Goal: Contribute content: Contribute content

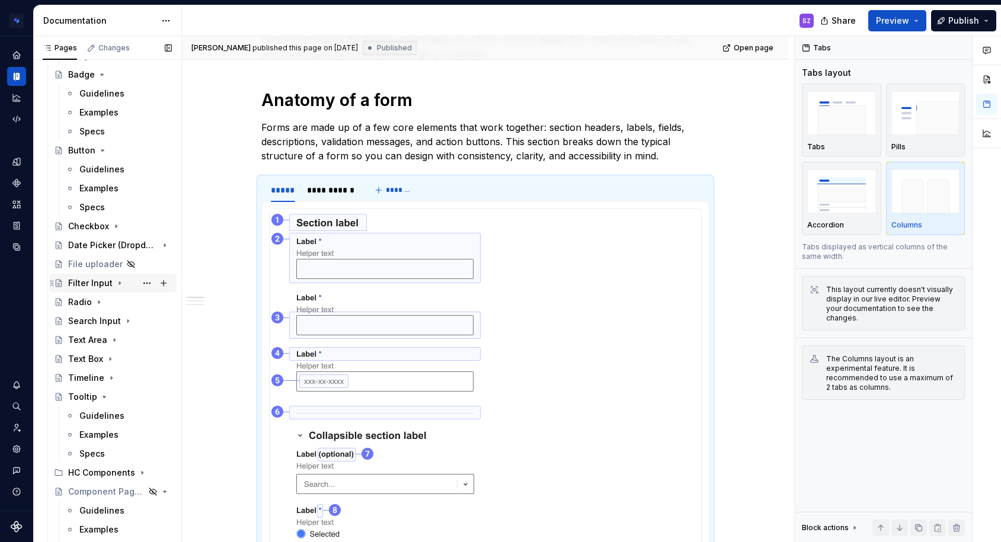
scroll to position [868, 0]
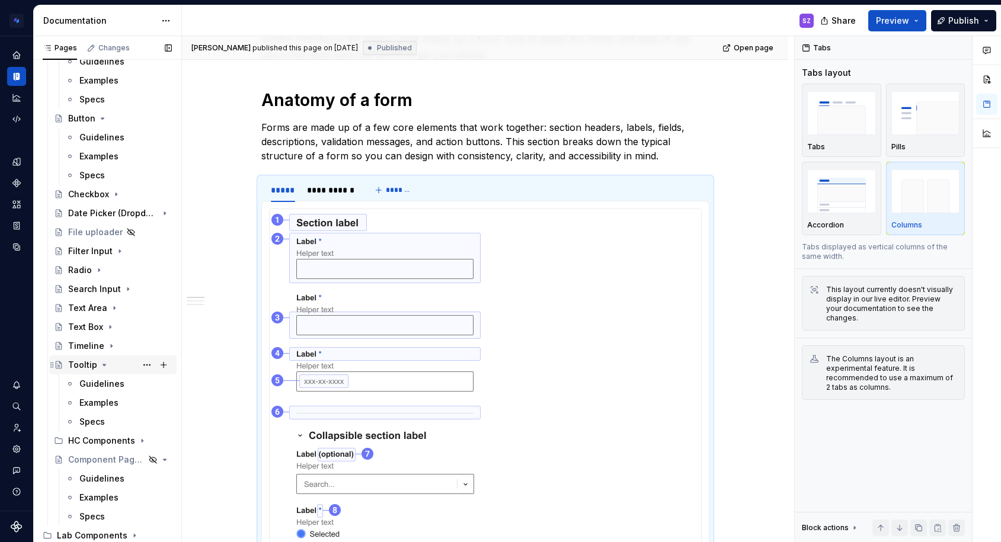
click at [103, 364] on icon "Page tree" at bounding box center [104, 364] width 3 height 1
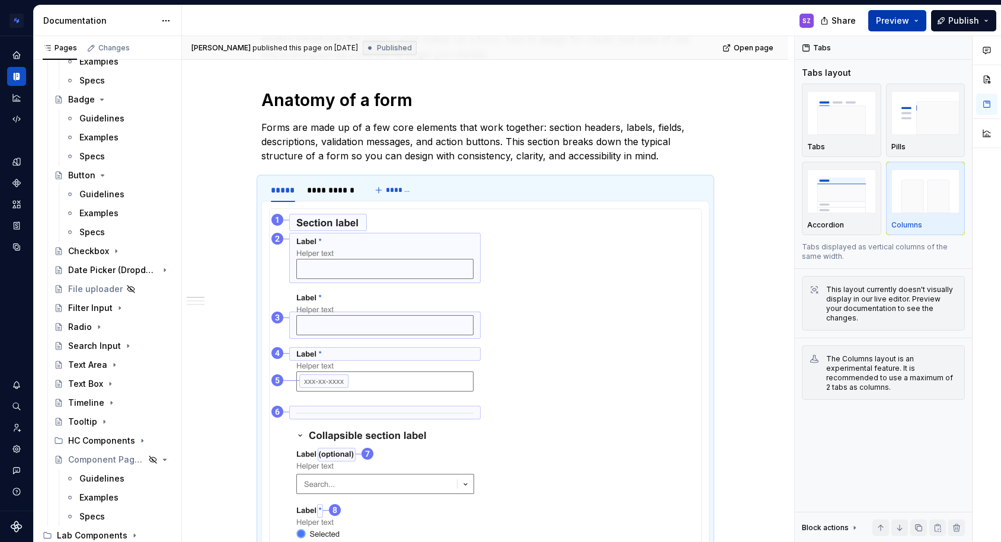
click at [915, 18] on button "Preview" at bounding box center [897, 20] width 58 height 21
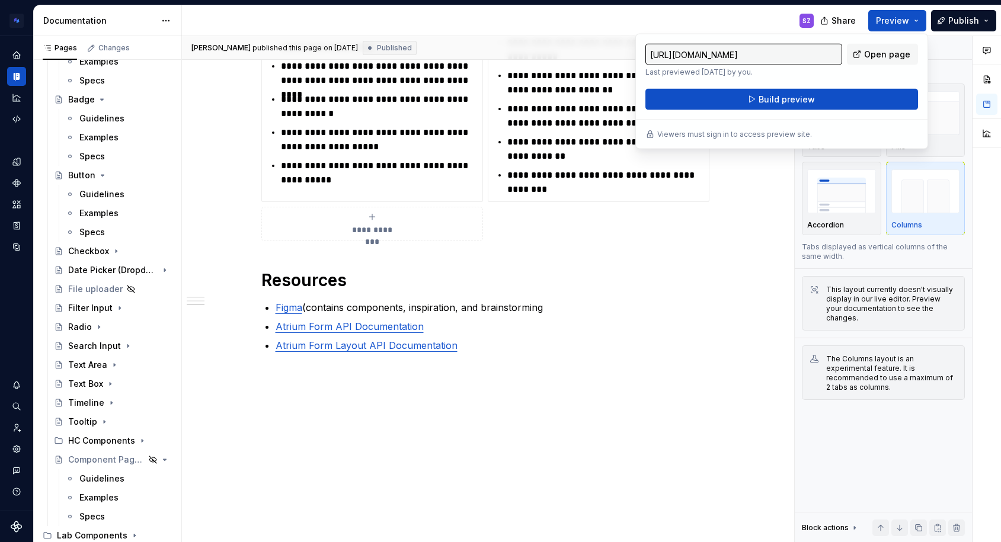
scroll to position [1141, 0]
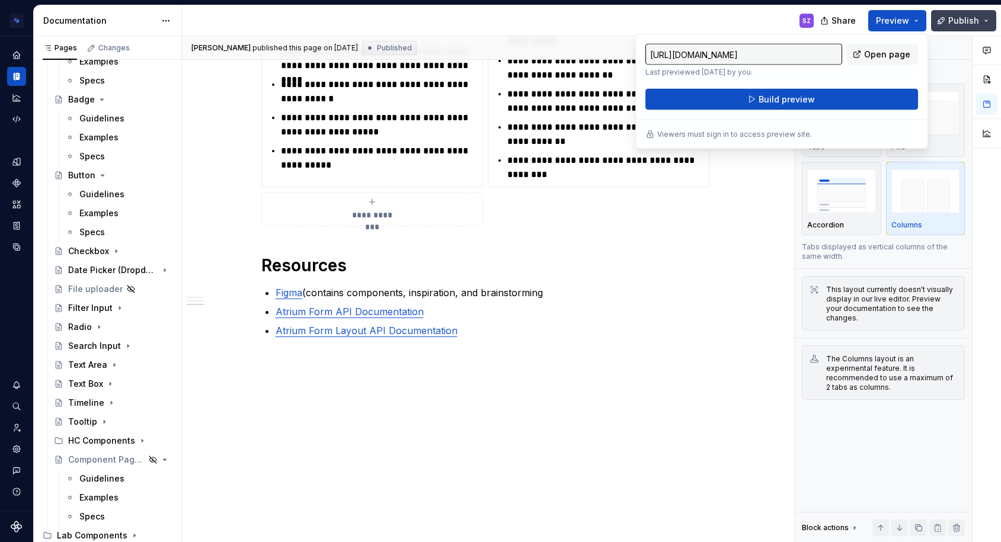
click at [958, 17] on span "Publish" at bounding box center [963, 21] width 31 height 12
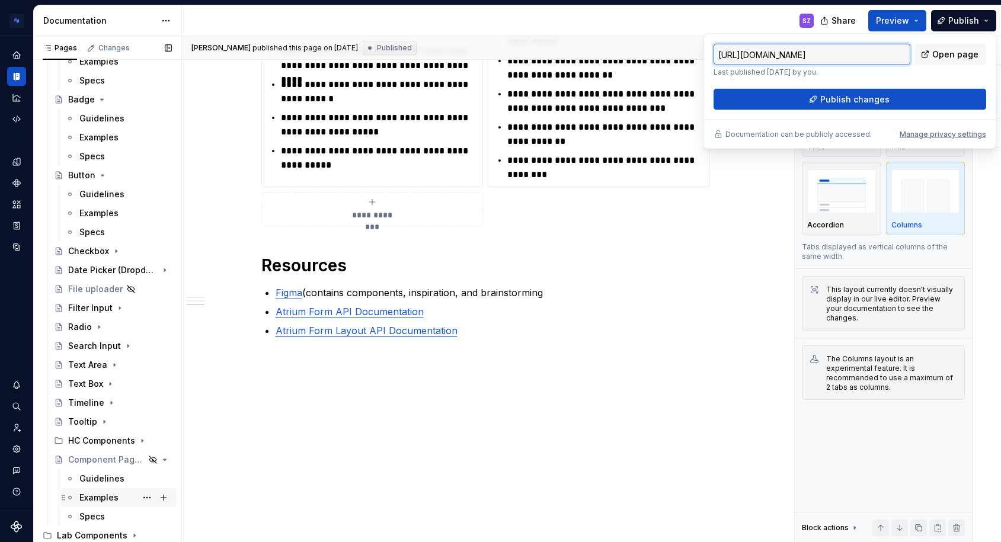
scroll to position [669, 0]
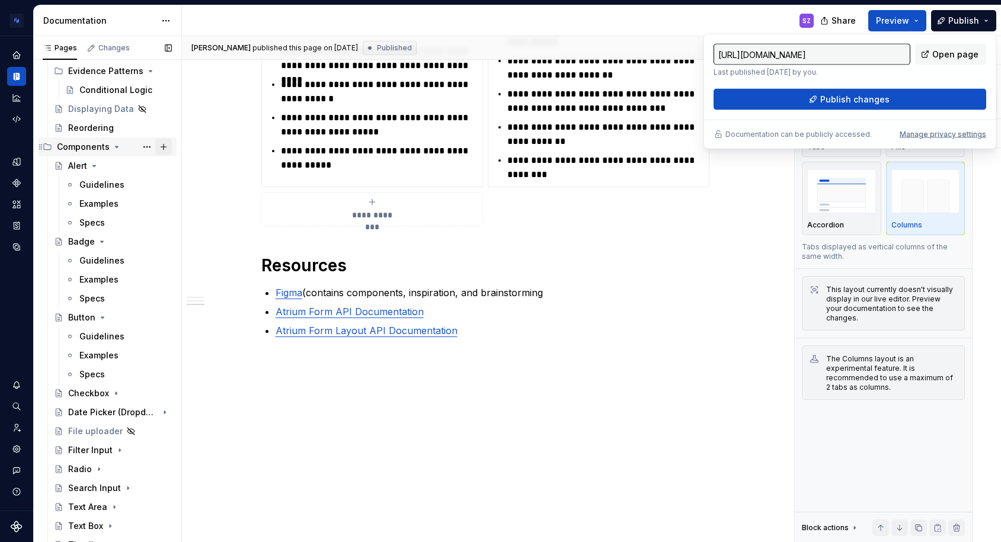
click at [155, 145] on button "Page tree" at bounding box center [163, 147] width 17 height 17
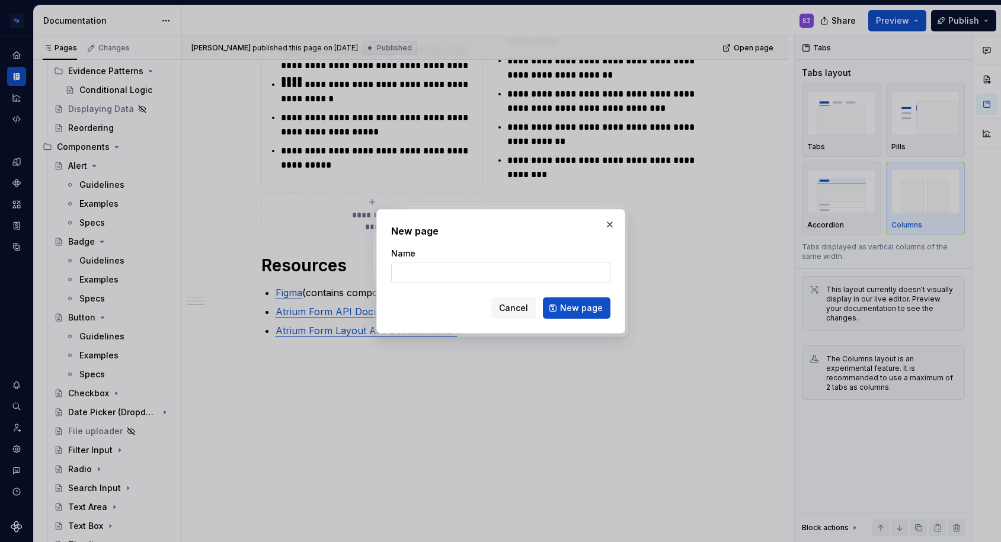
type textarea "*"
type input "Selec"
click at [503, 307] on span "Cancel" at bounding box center [513, 308] width 29 height 12
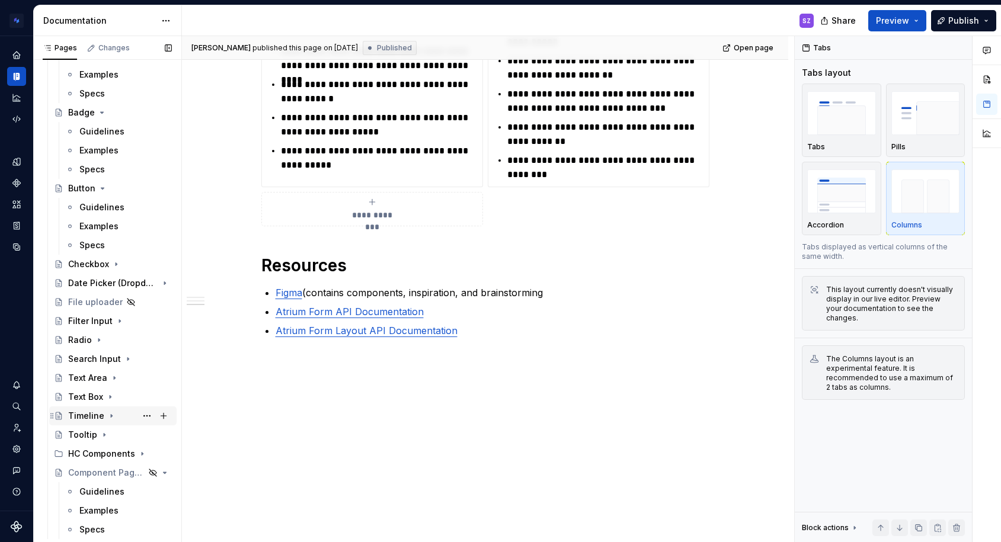
scroll to position [811, 0]
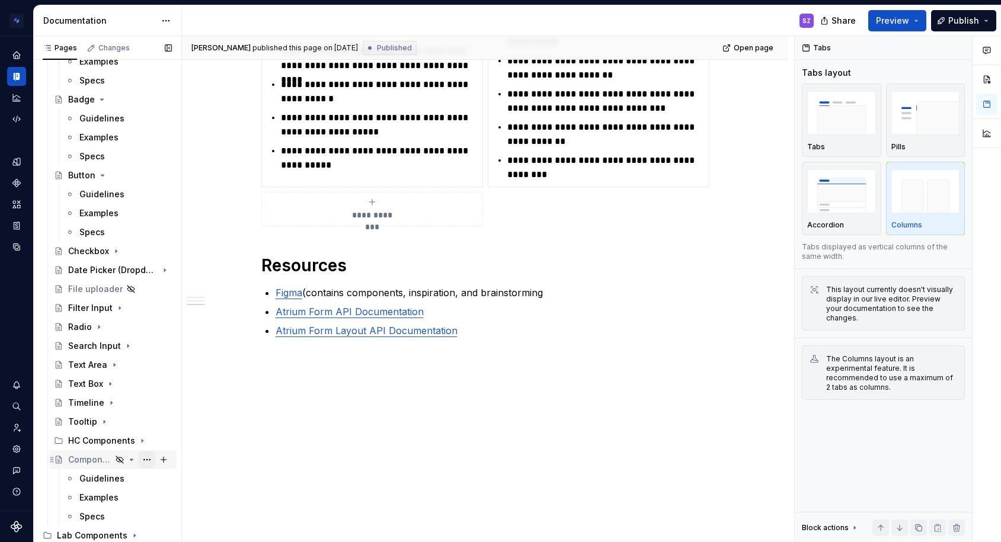
click at [141, 461] on button "Page tree" at bounding box center [147, 459] width 17 height 17
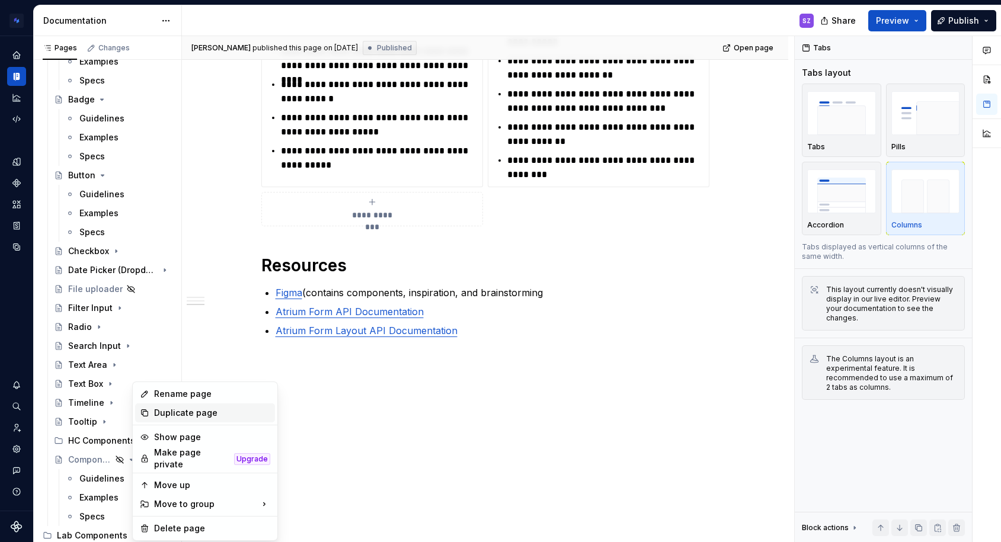
click at [189, 408] on div "Duplicate page" at bounding box center [212, 413] width 116 height 12
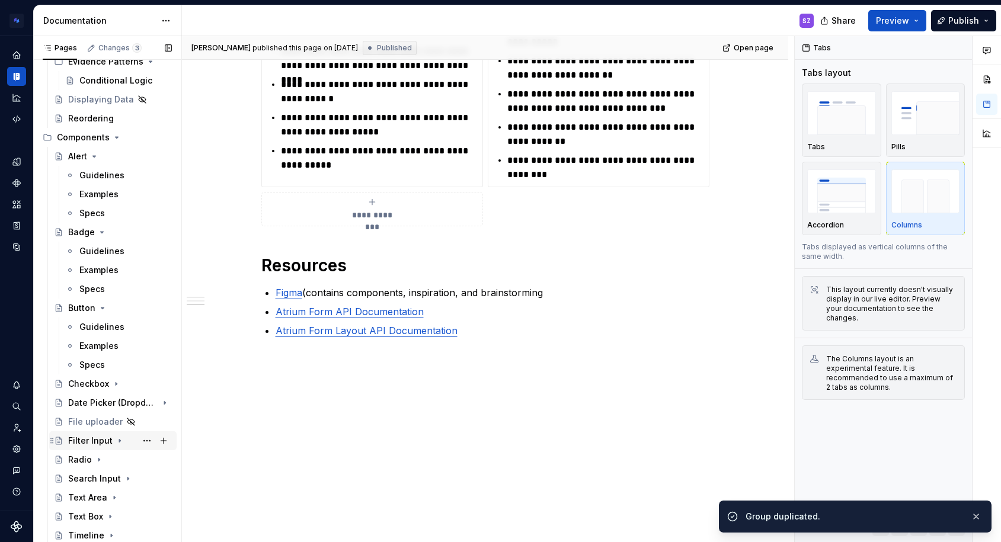
scroll to position [830, 0]
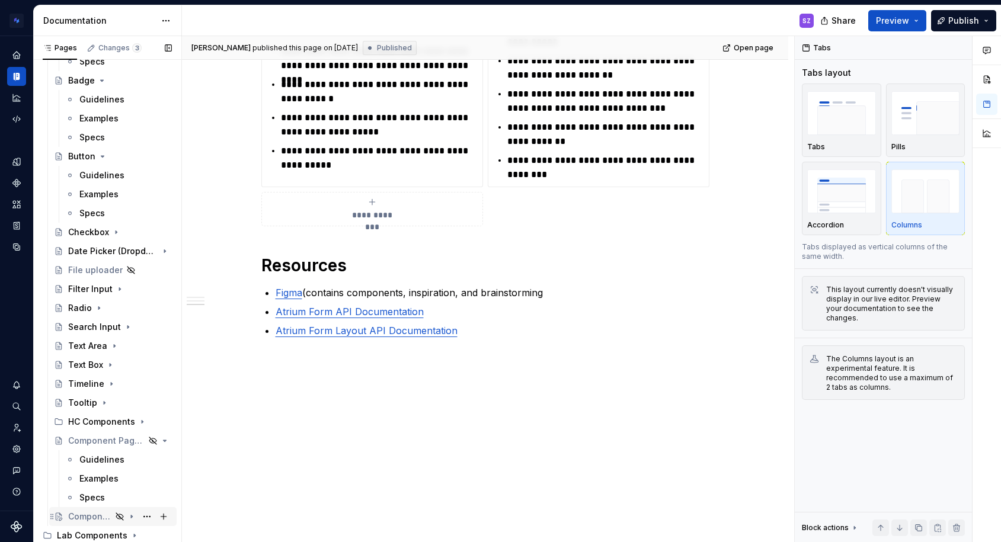
click at [86, 517] on div "Component Page Template" at bounding box center [89, 517] width 43 height 12
type textarea "*"
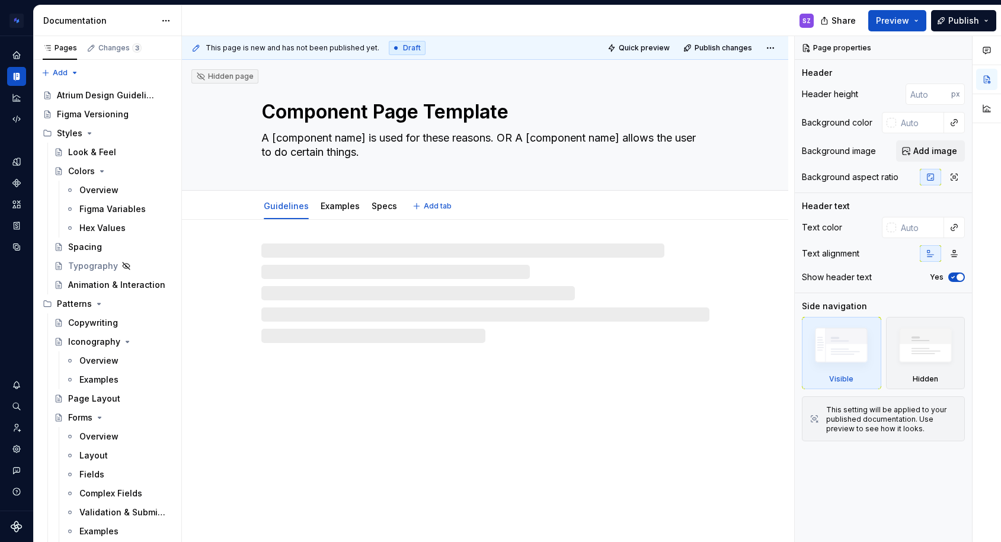
click at [317, 117] on textarea "Component Page Template" at bounding box center [483, 112] width 448 height 28
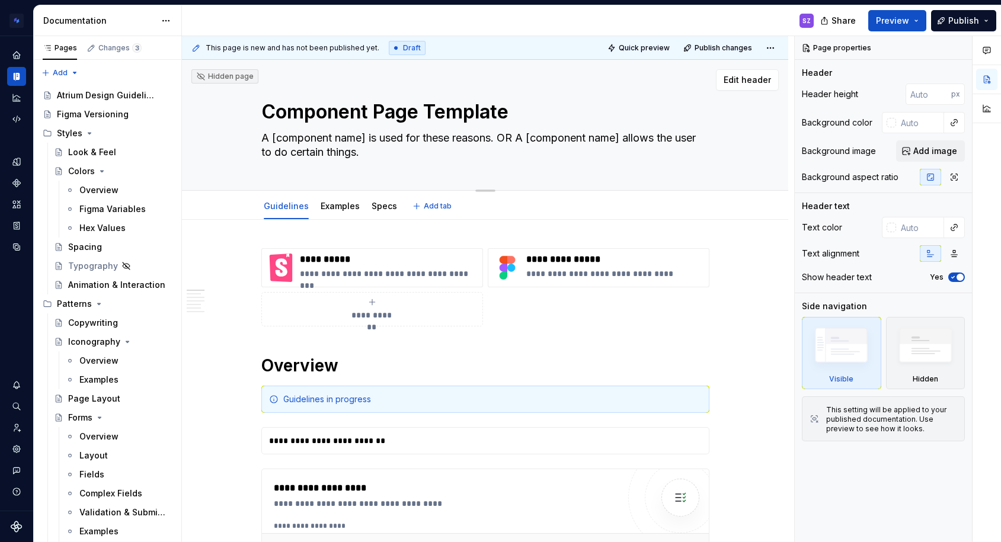
type textarea "*"
type textarea "S"
type textarea "*"
type textarea "Se"
type textarea "*"
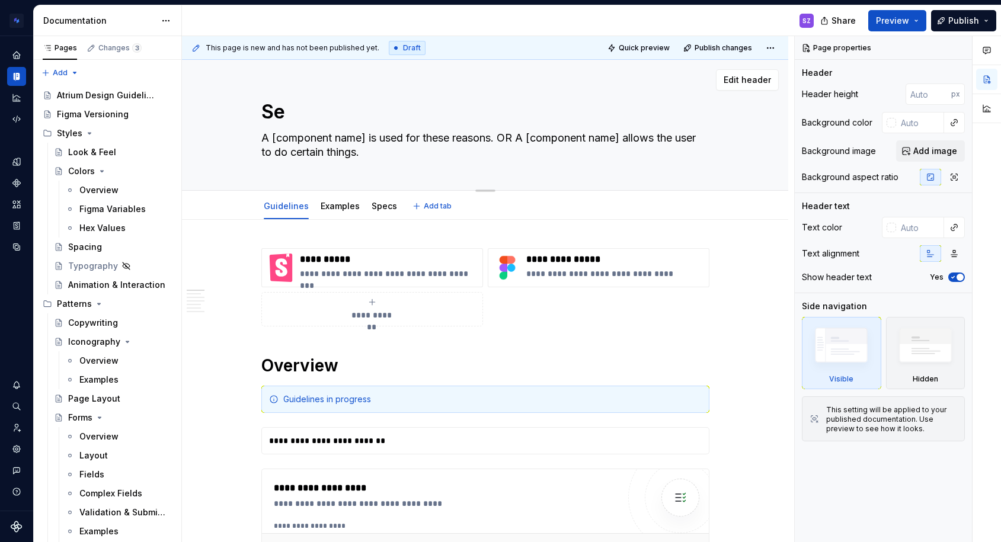
type textarea "Sel"
type textarea "*"
type textarea "Sele"
type textarea "*"
type textarea "Selec"
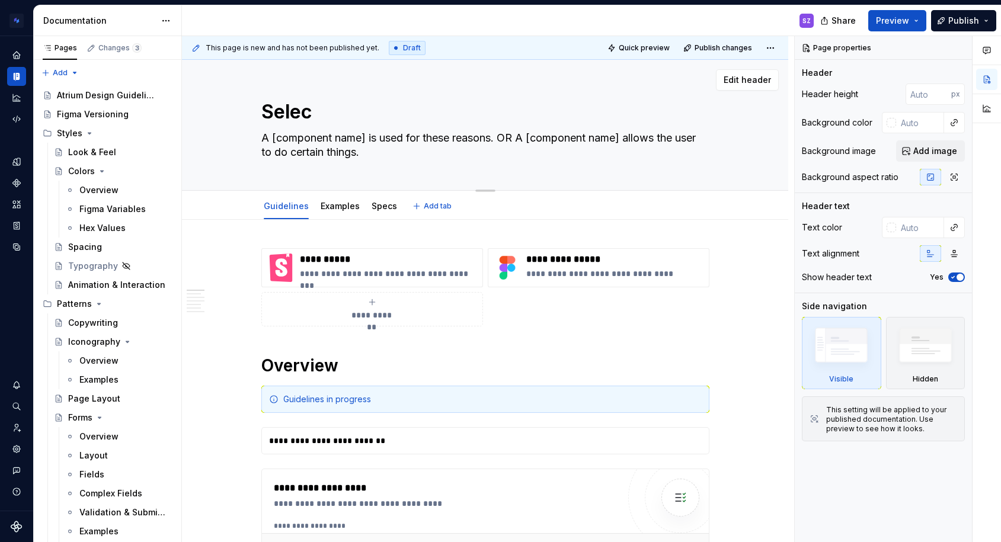
type textarea "*"
type textarea "Select"
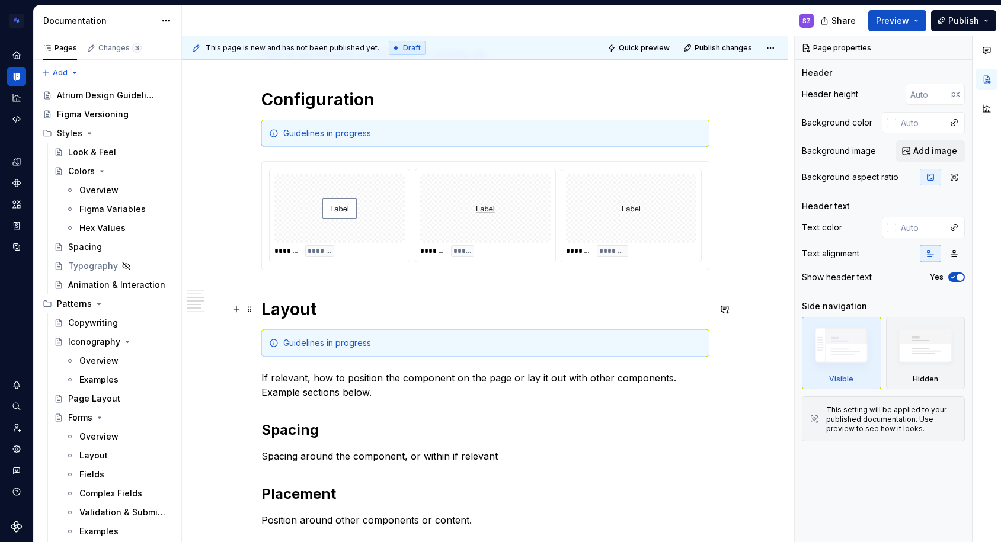
scroll to position [688, 0]
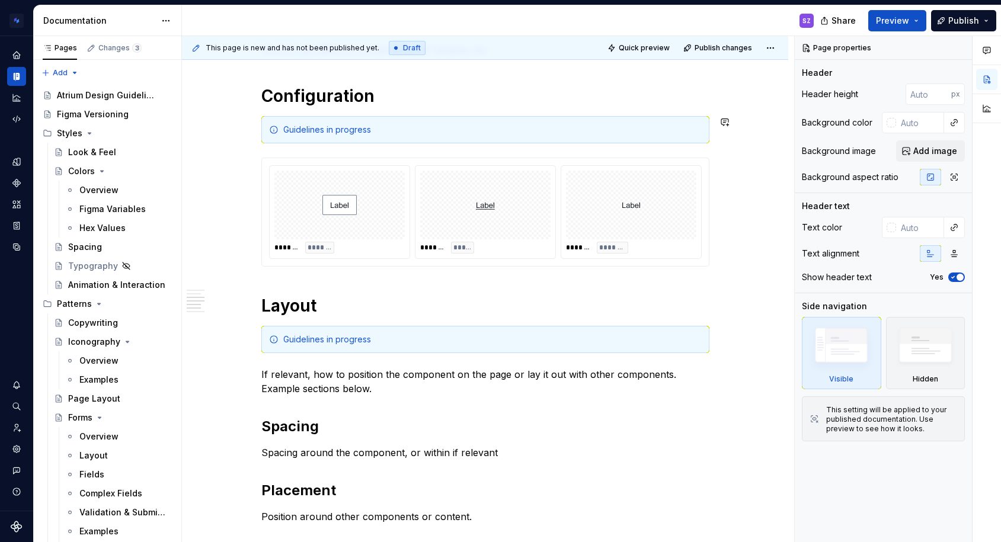
type textarea "*"
type textarea "Select"
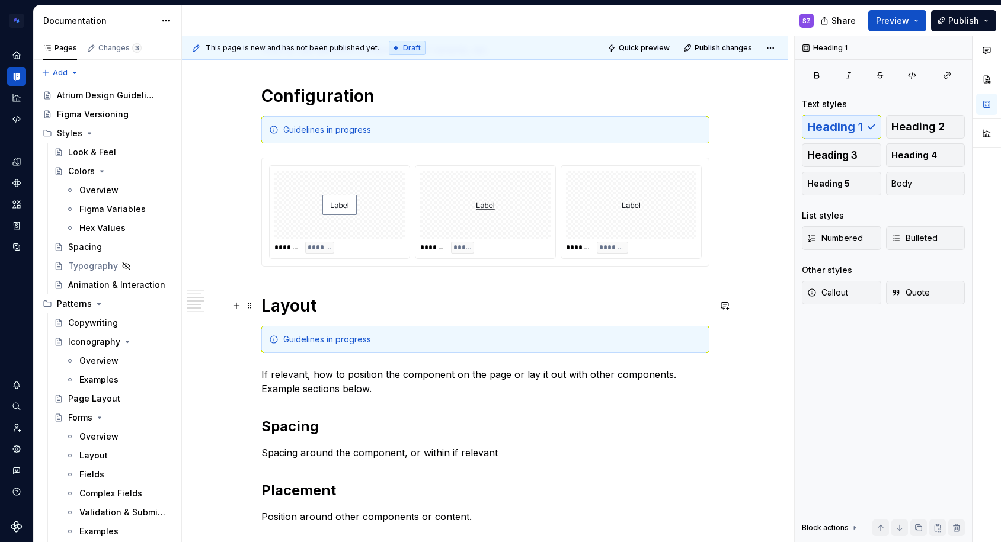
click at [267, 304] on h1 "Layout" at bounding box center [485, 305] width 448 height 21
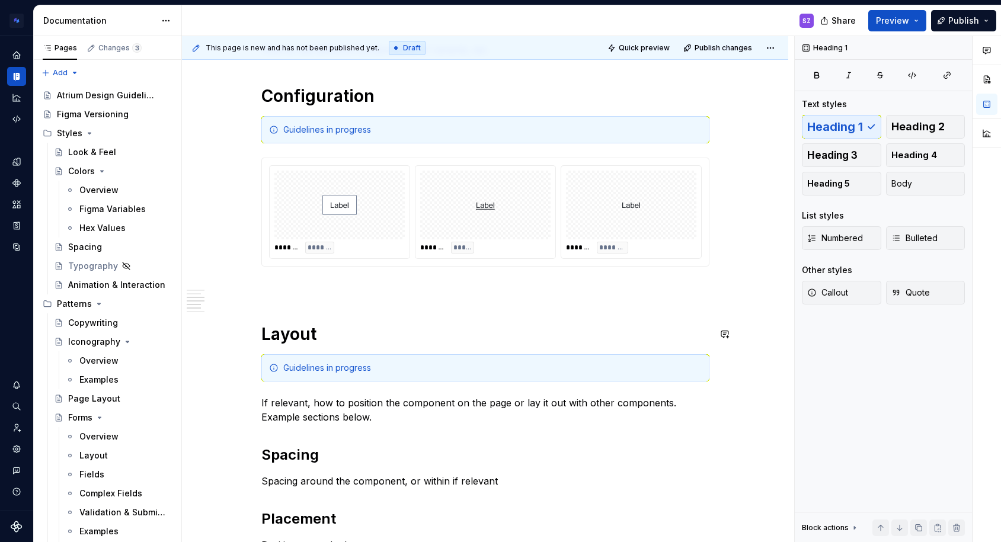
type textarea "*"
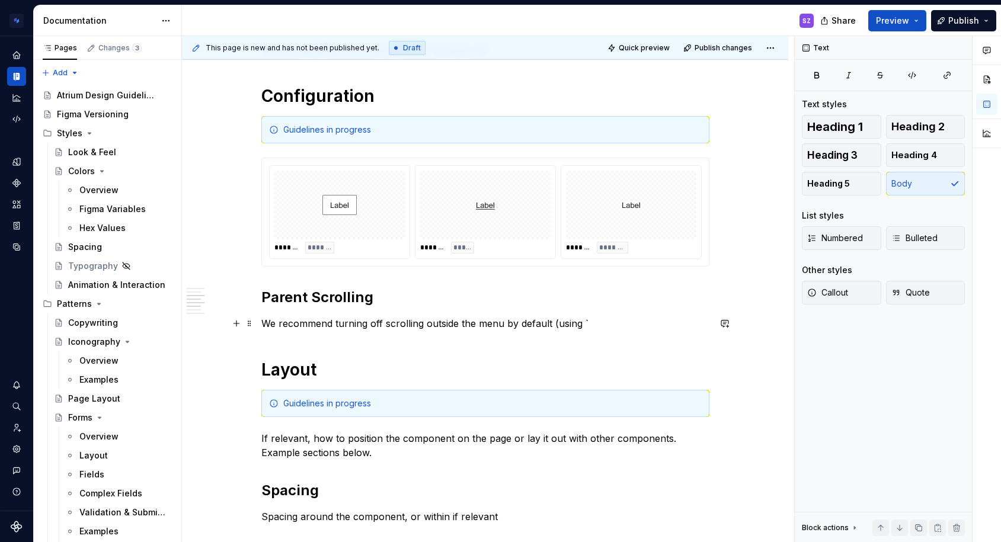
click at [608, 322] on p "We recommend turning off scrolling outside the menu by default (using `" at bounding box center [485, 323] width 448 height 14
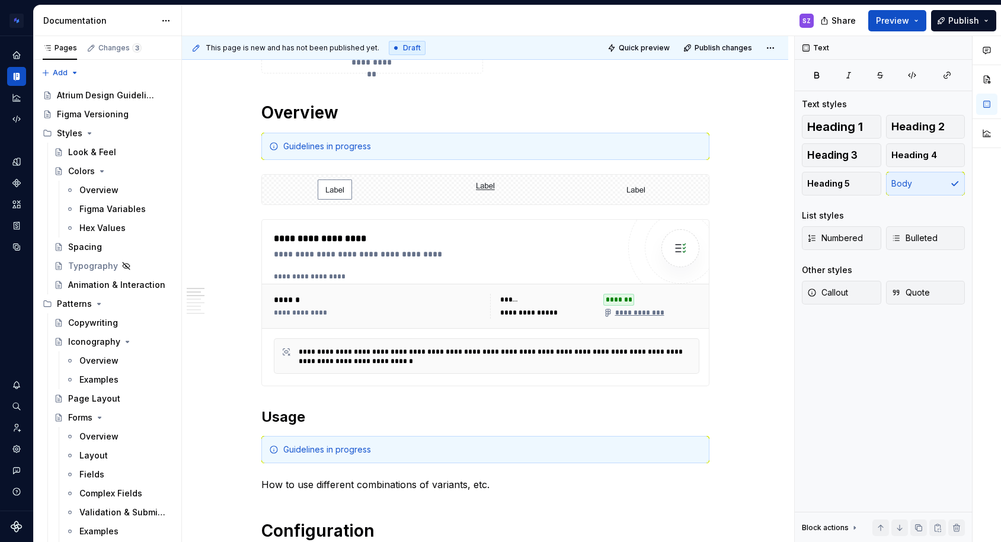
scroll to position [253, 0]
click at [953, 24] on span "Publish" at bounding box center [963, 21] width 31 height 12
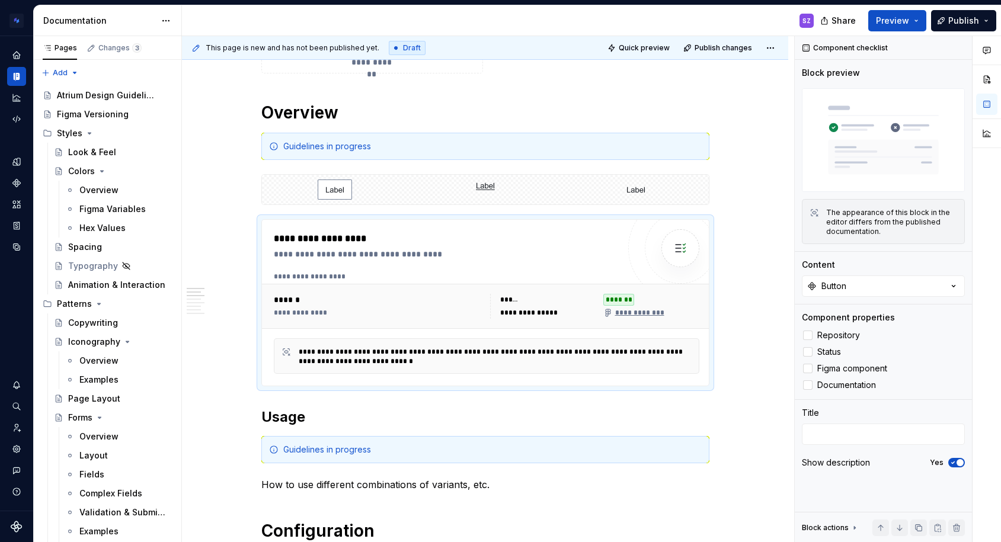
click at [403, 51] on span "Draft" at bounding box center [412, 47] width 18 height 9
type textarea "*"
